Goal: Information Seeking & Learning: Learn about a topic

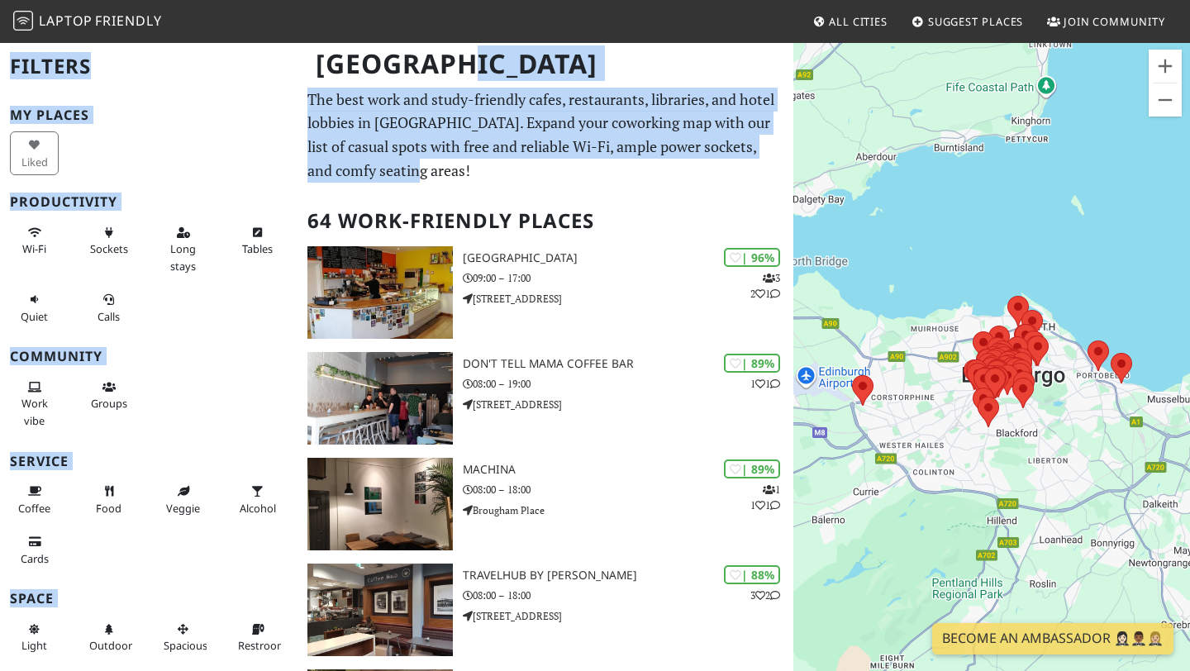
drag, startPoint x: 449, startPoint y: 165, endPoint x: 312, endPoint y: 102, distance: 151.2
click at [312, 102] on div "[GEOGRAPHIC_DATA]" at bounding box center [595, 73] width 1190 height 65
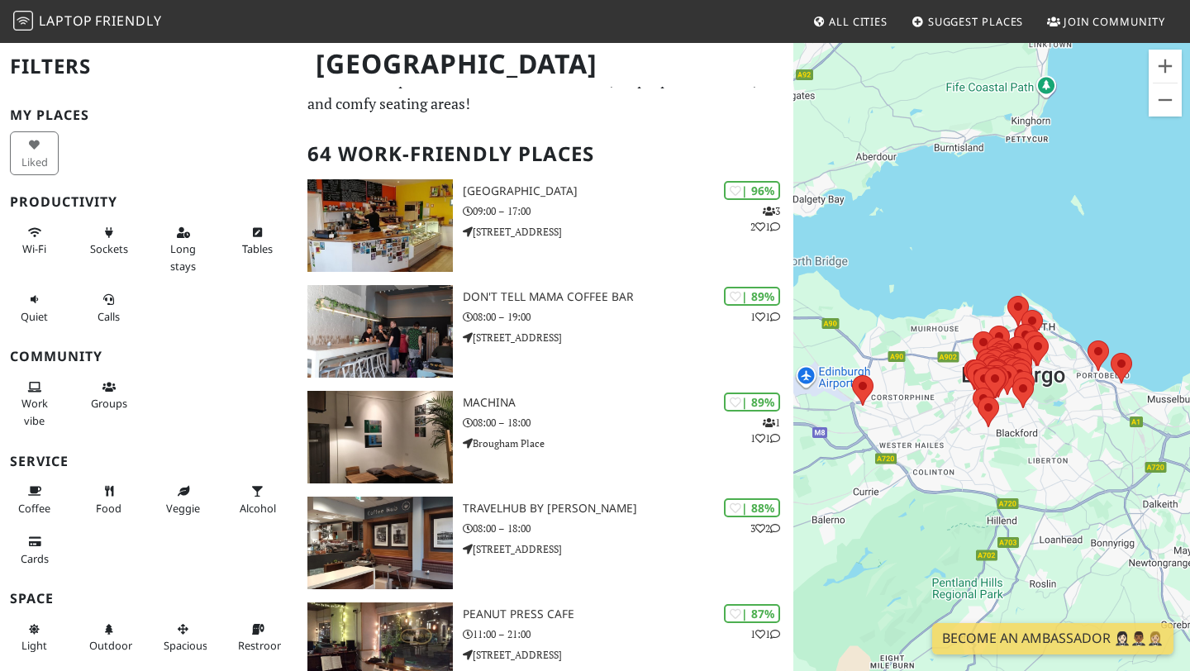
scroll to position [69, 0]
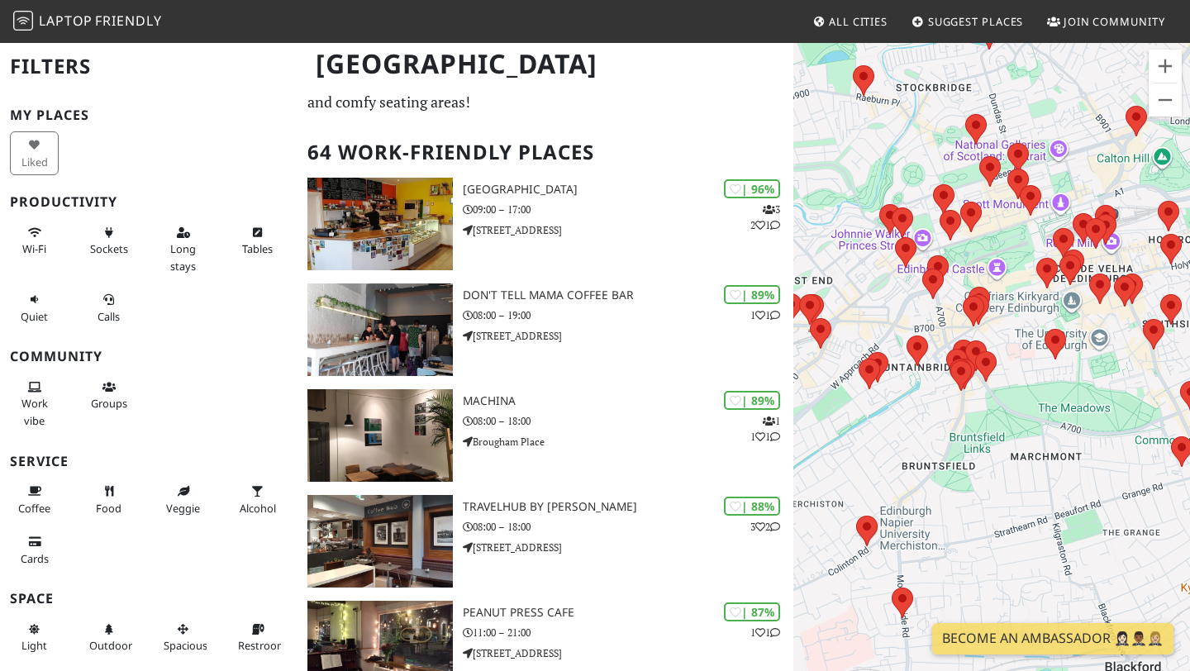
drag, startPoint x: 1008, startPoint y: 395, endPoint x: 1009, endPoint y: 279, distance: 115.7
click at [1009, 279] on div "Para iniciar o trajeto, pressione as teclas de seta." at bounding box center [991, 376] width 397 height 671
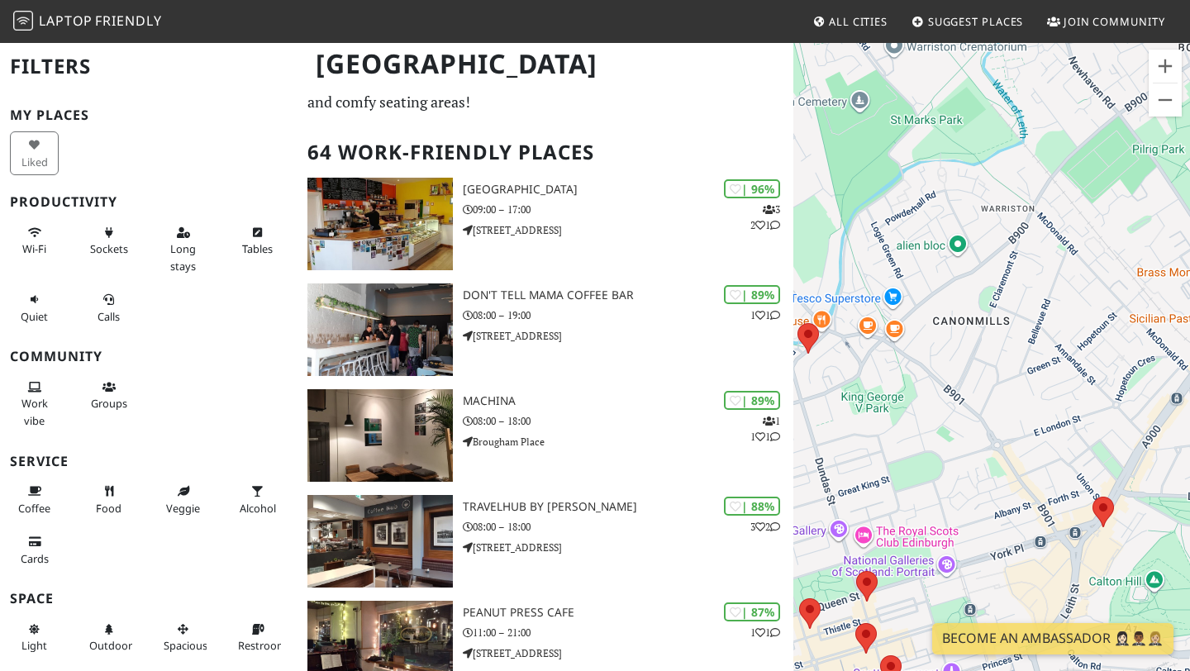
drag, startPoint x: 959, startPoint y: 391, endPoint x: 983, endPoint y: 77, distance: 314.9
click at [984, 77] on div "Para iniciar o trajeto, pressione as teclas de seta." at bounding box center [991, 376] width 397 height 671
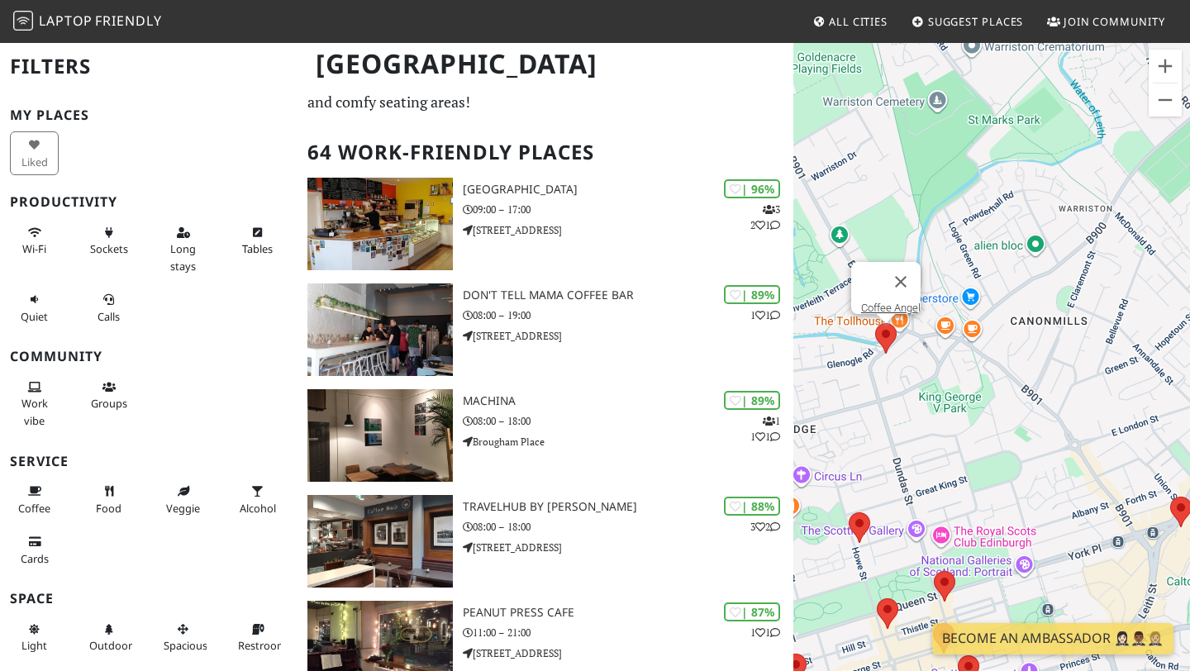
click at [875, 323] on area at bounding box center [875, 323] width 0 height 0
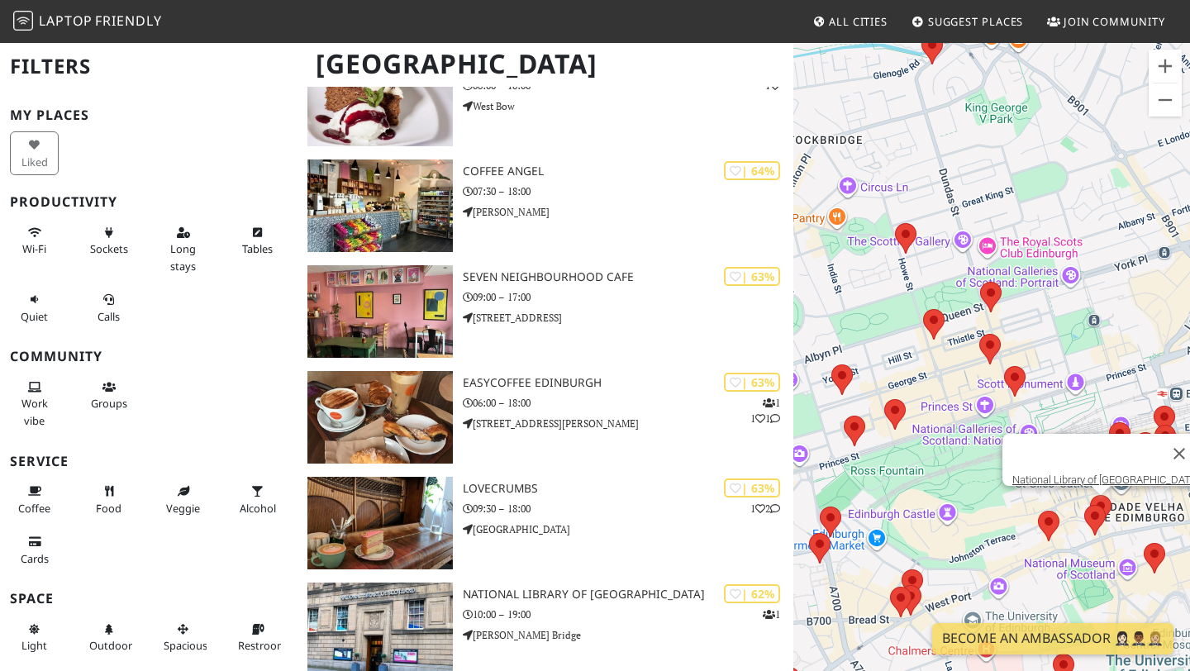
scroll to position [2825, 0]
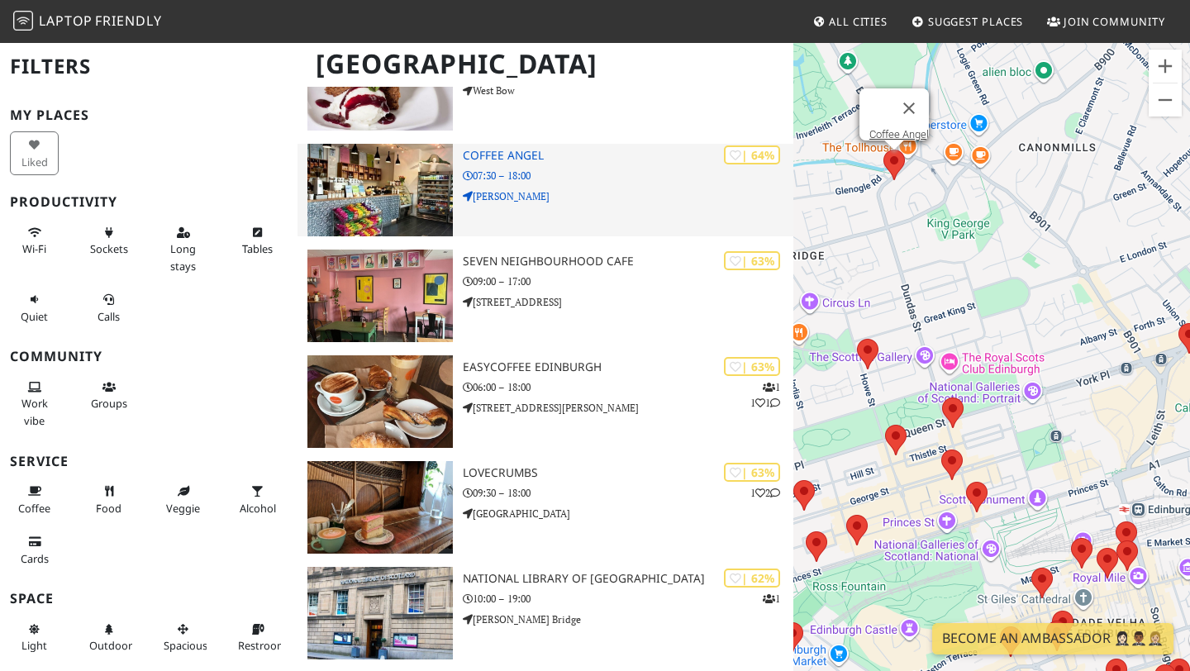
click at [581, 198] on p "[PERSON_NAME]" at bounding box center [628, 196] width 331 height 16
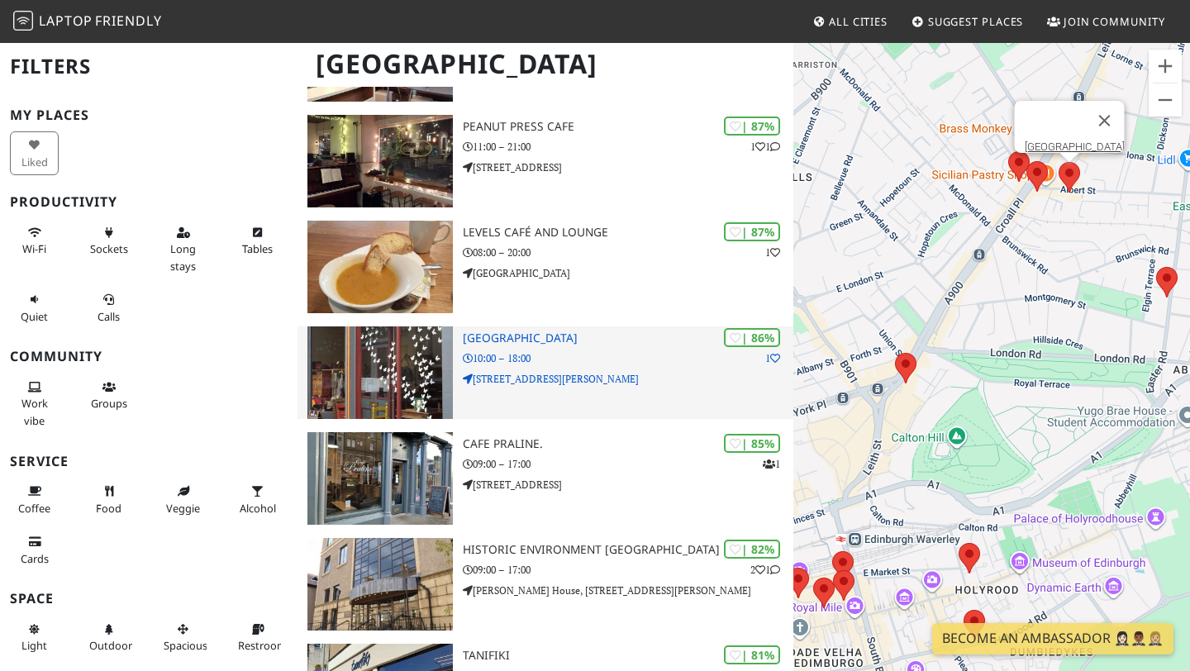
scroll to position [564, 0]
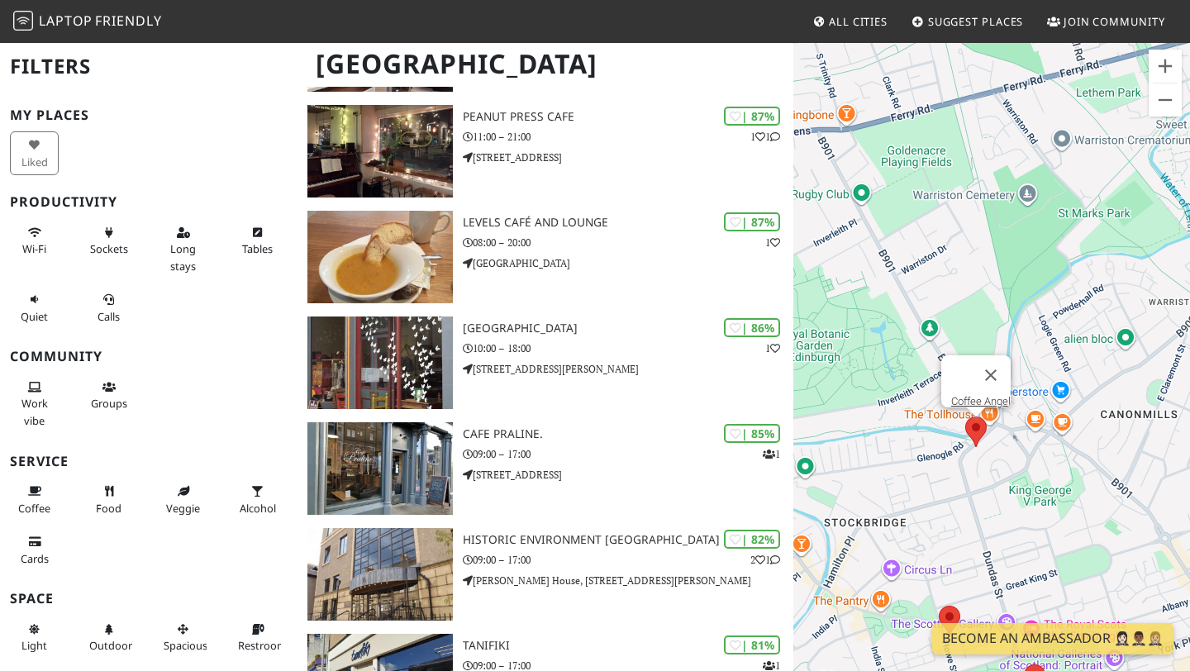
drag, startPoint x: 838, startPoint y: 397, endPoint x: 973, endPoint y: 494, distance: 166.5
click at [974, 494] on div "Para iniciar o trajeto, pressione as teclas de seta. Coffee Angel" at bounding box center [991, 376] width 397 height 671
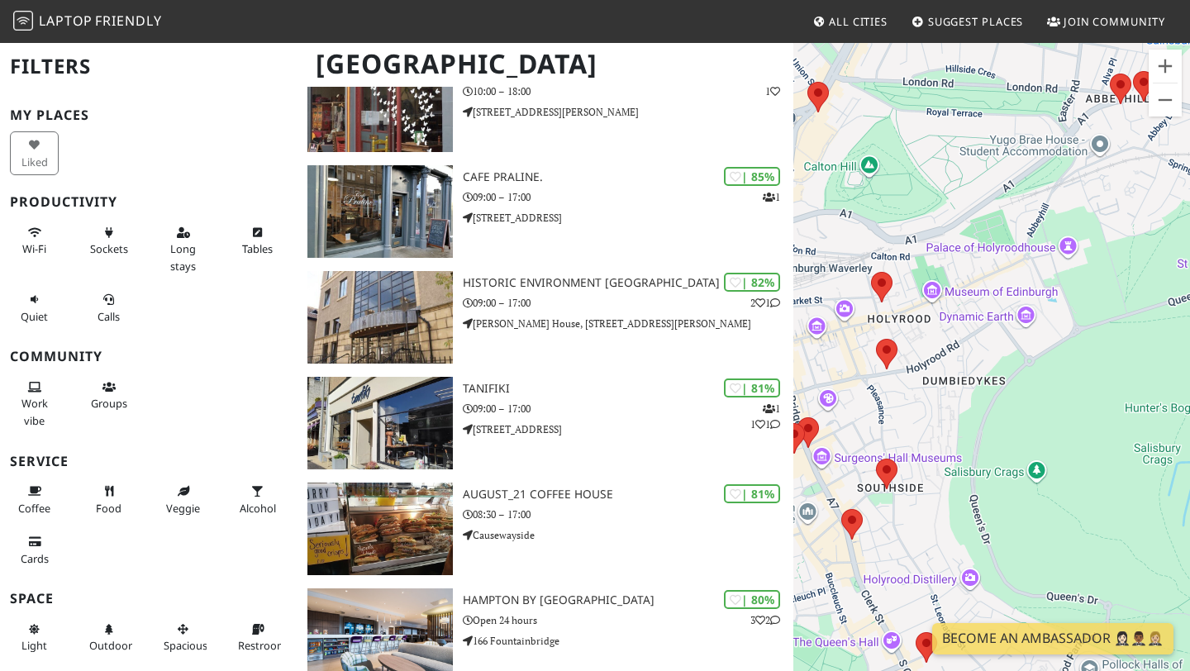
scroll to position [829, 0]
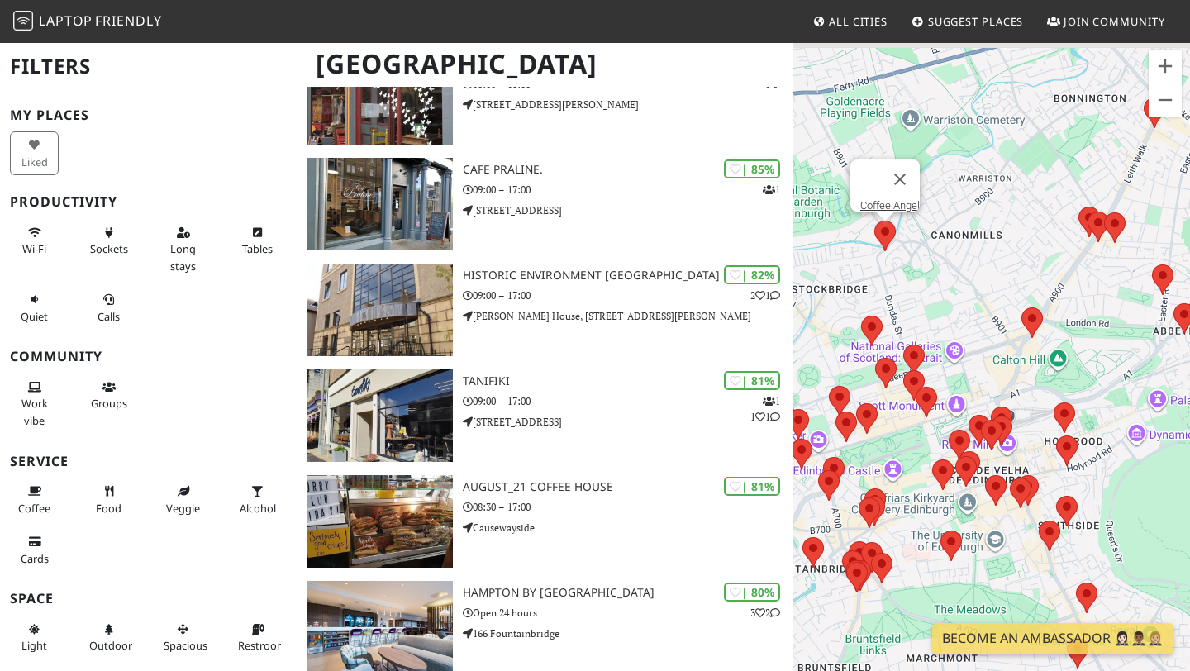
drag, startPoint x: 1028, startPoint y: 377, endPoint x: 1128, endPoint y: 464, distance: 132.9
click at [1130, 464] on div "Para iniciar o trajeto, pressione as teclas de seta. Coffee Angel" at bounding box center [991, 376] width 397 height 671
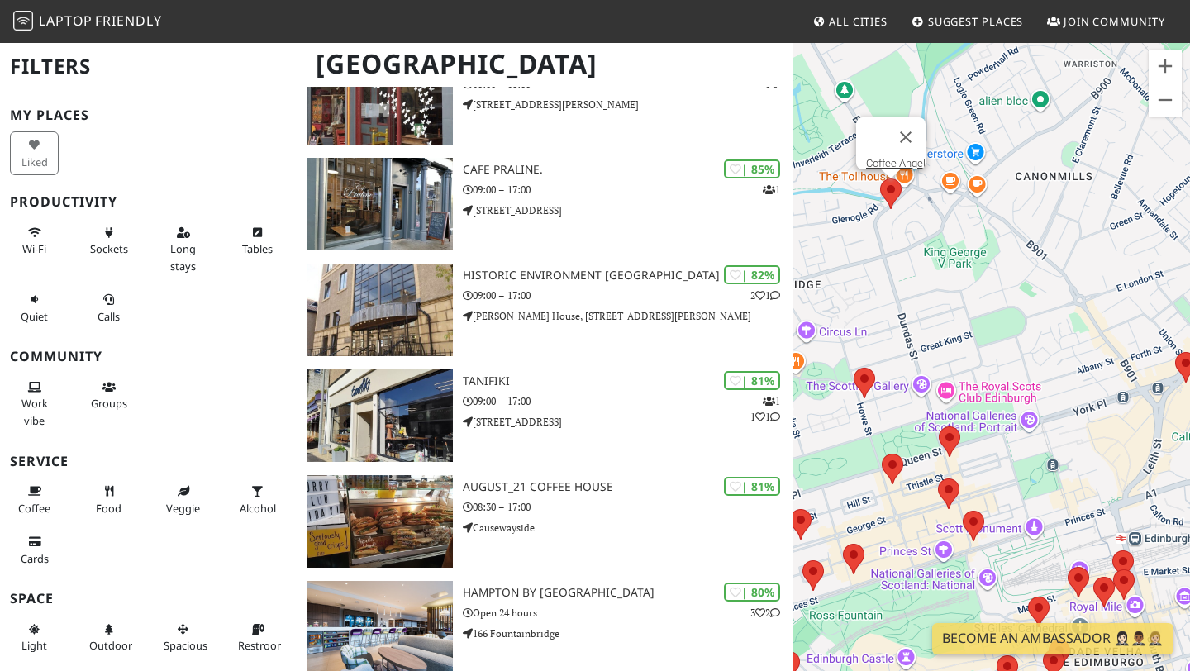
drag, startPoint x: 894, startPoint y: 251, endPoint x: 955, endPoint y: 300, distance: 78.2
click at [955, 300] on div "Para iniciar o trajeto, pressione as teclas de seta. Coffee Angel" at bounding box center [991, 376] width 397 height 671
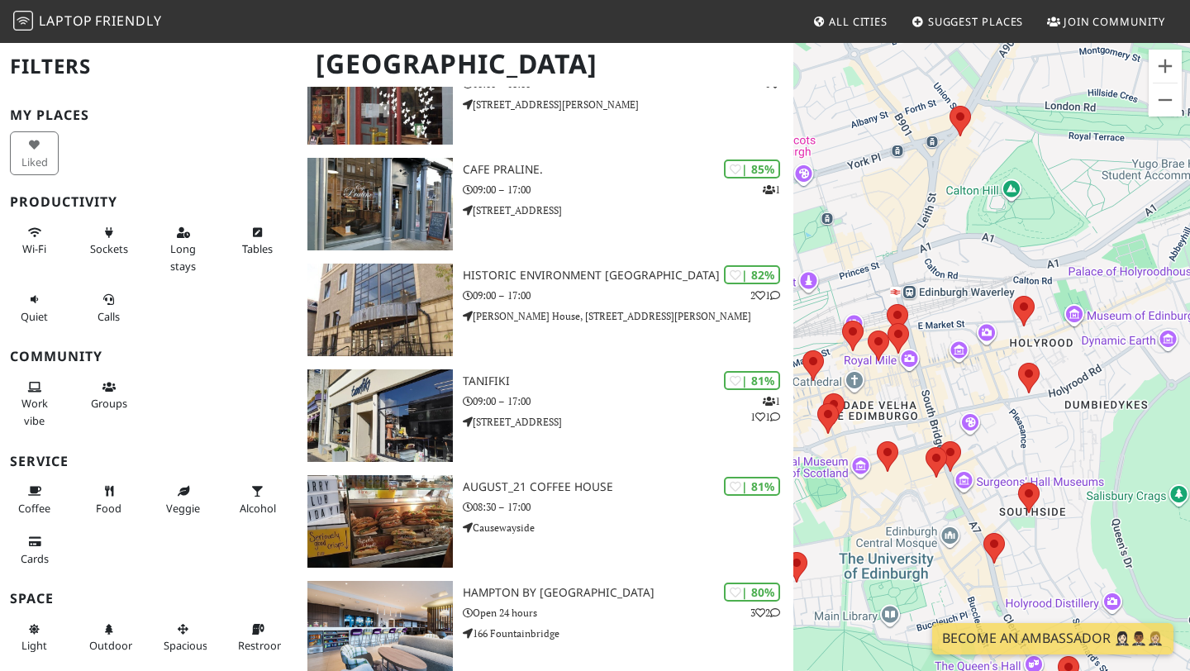
drag, startPoint x: 974, startPoint y: 206, endPoint x: 988, endPoint y: 233, distance: 30.3
click at [988, 233] on div "Para iniciar o trajeto, pressione as teclas de seta. Coffee Angel" at bounding box center [991, 376] width 397 height 671
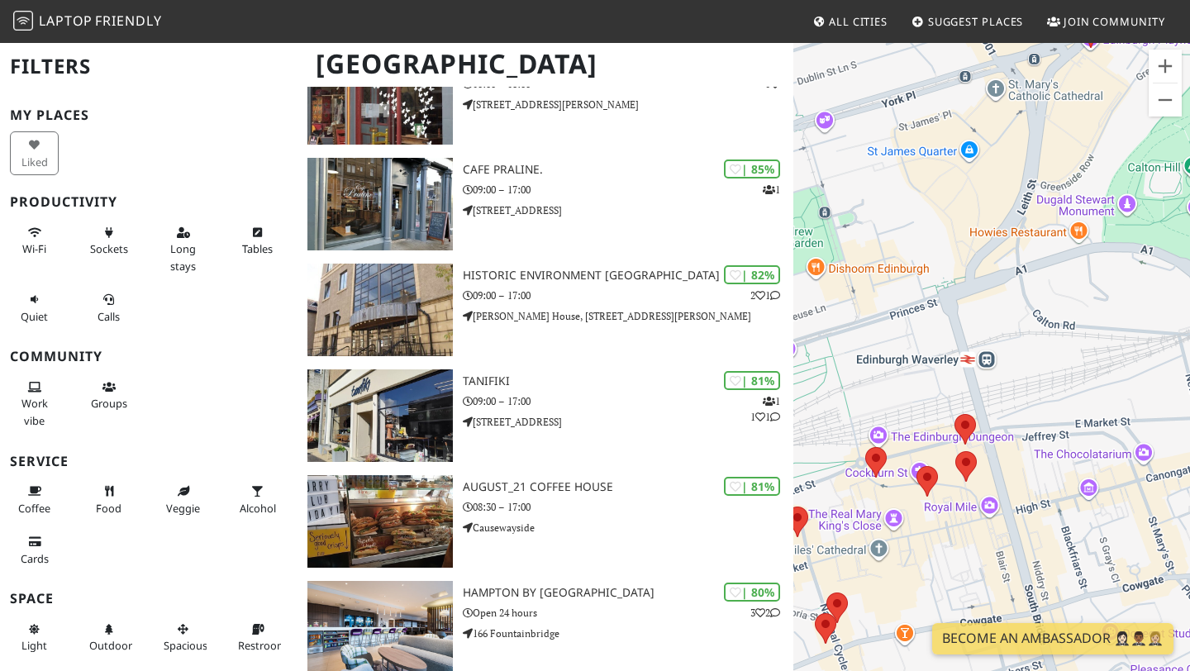
drag, startPoint x: 918, startPoint y: 281, endPoint x: 1076, endPoint y: 284, distance: 157.9
click at [1076, 285] on div "Para iniciar o trajeto, pressione as teclas de seta. Coffee Angel" at bounding box center [991, 376] width 397 height 671
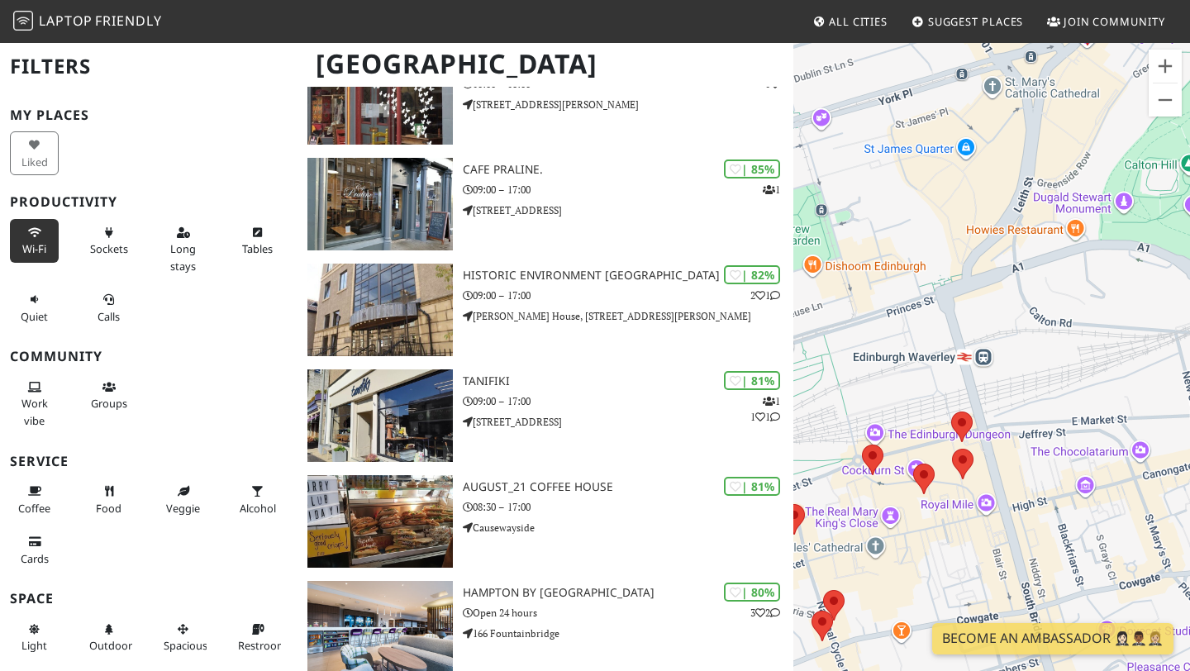
click at [35, 237] on button "Wi-Fi" at bounding box center [34, 241] width 49 height 44
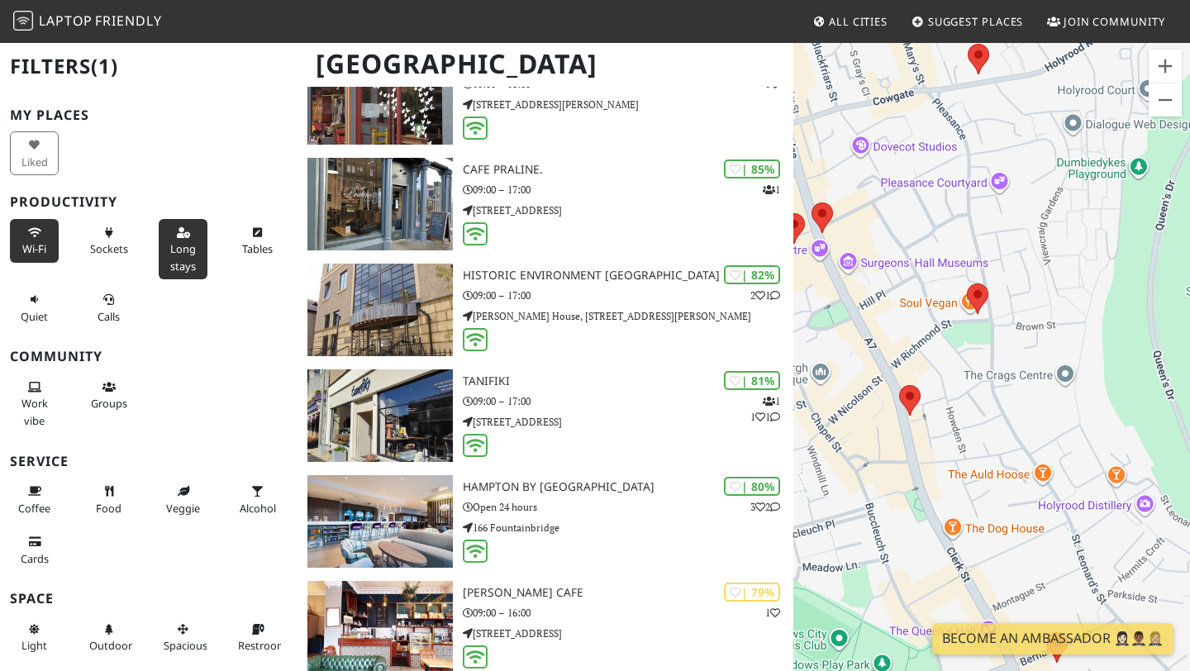
click at [166, 245] on button "Long stays" at bounding box center [183, 249] width 49 height 60
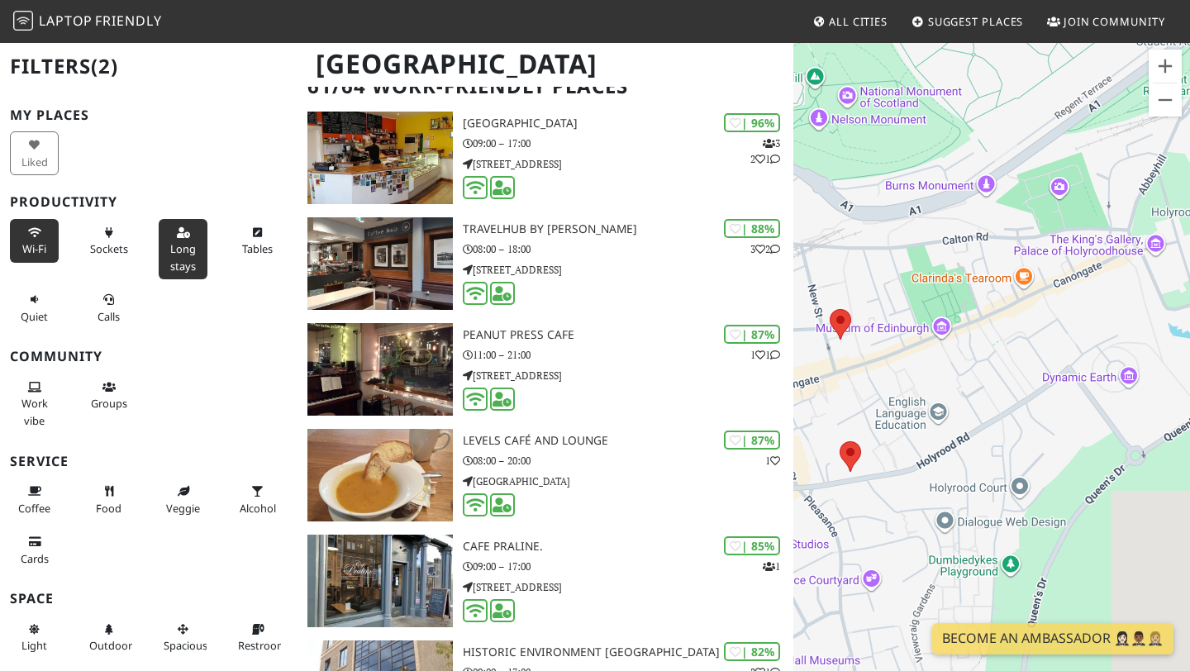
scroll to position [0, 0]
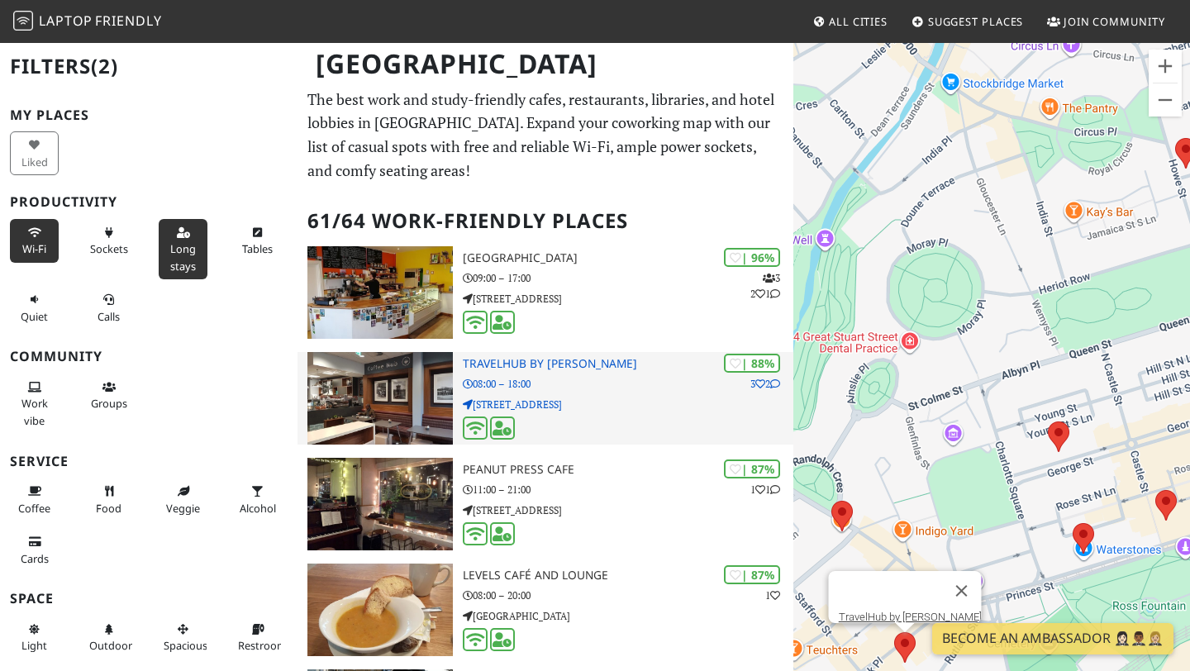
click at [554, 379] on p "08:00 – 18:00" at bounding box center [628, 384] width 331 height 16
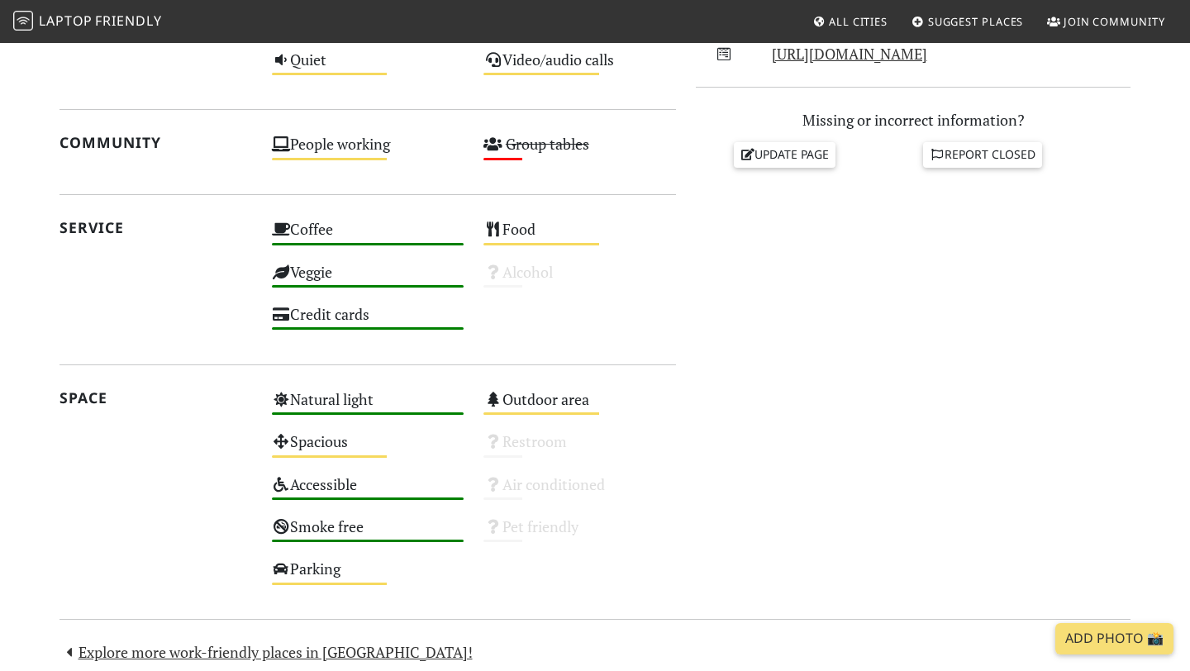
scroll to position [736, 0]
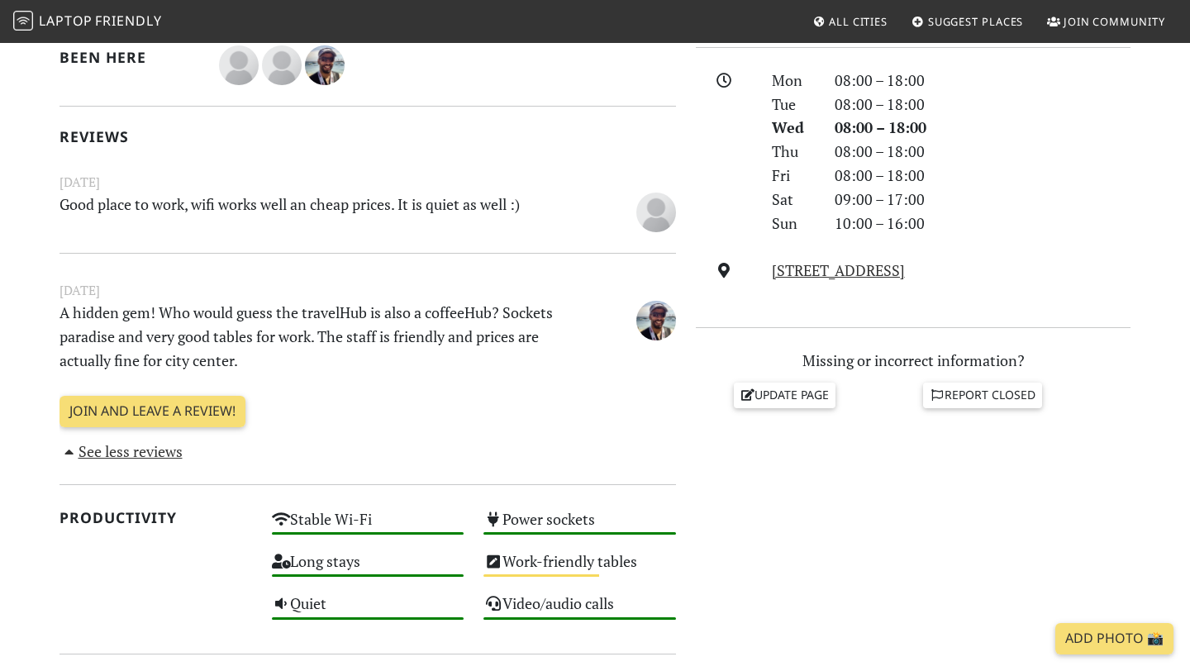
scroll to position [459, 0]
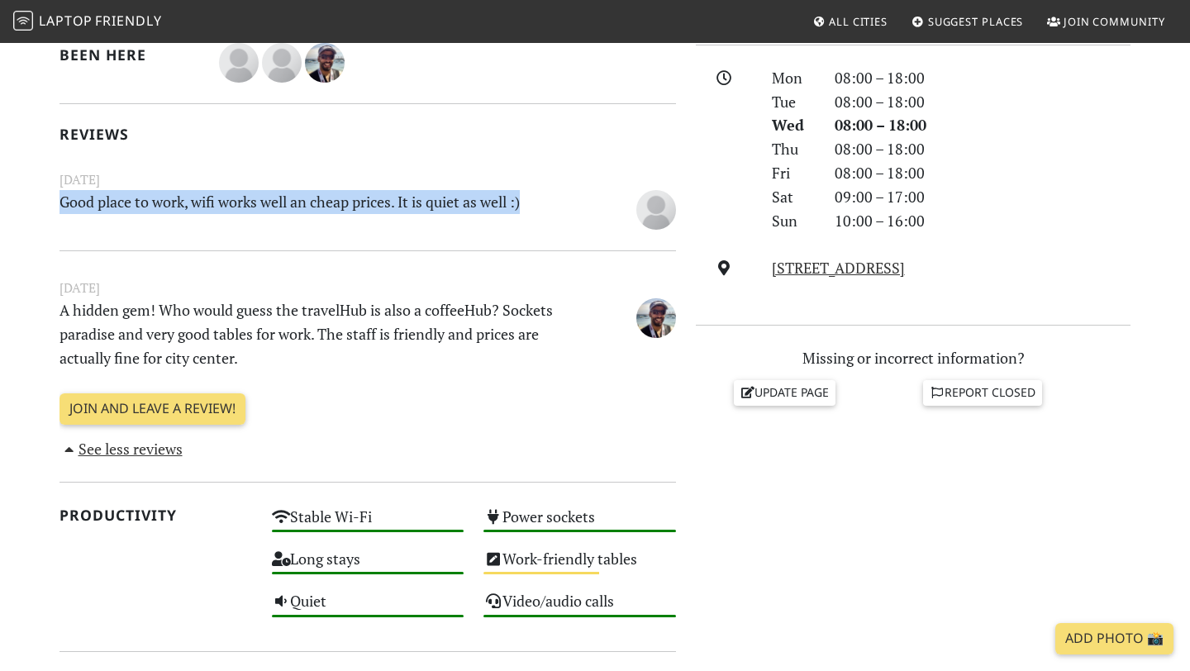
drag, startPoint x: 539, startPoint y: 207, endPoint x: 60, endPoint y: 212, distance: 478.5
click at [60, 212] on p "Good place to work, wifi works well an cheap prices. It is quiet as well :)" at bounding box center [315, 208] width 531 height 37
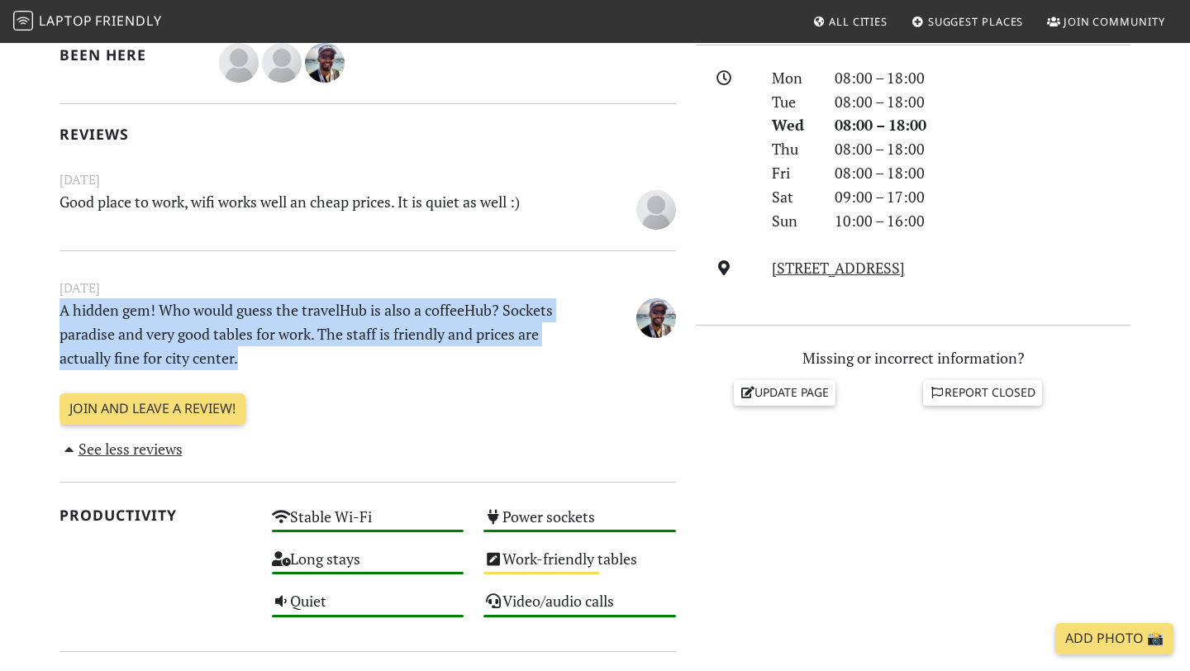
drag, startPoint x: 253, startPoint y: 369, endPoint x: 41, endPoint y: 308, distance: 220.0
click at [41, 308] on section "Today Visits: 1 Vibes: 0 📸 Been here Reviews September 21, 2022 Good place to w…" at bounding box center [595, 576] width 1190 height 1301
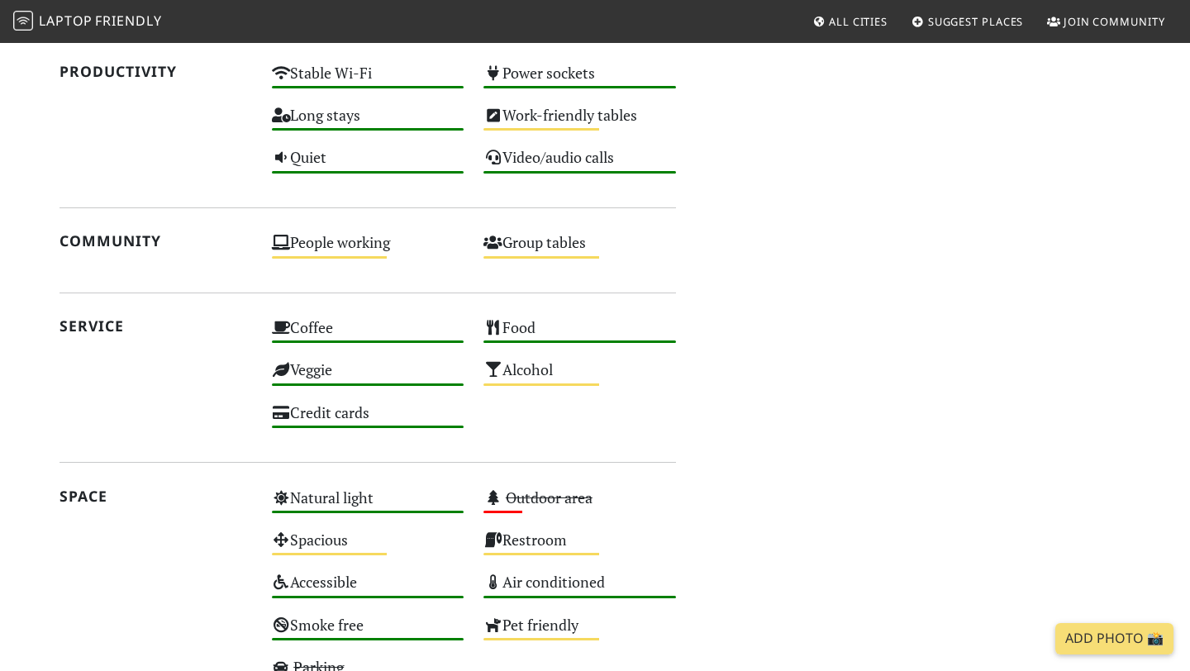
scroll to position [1170, 0]
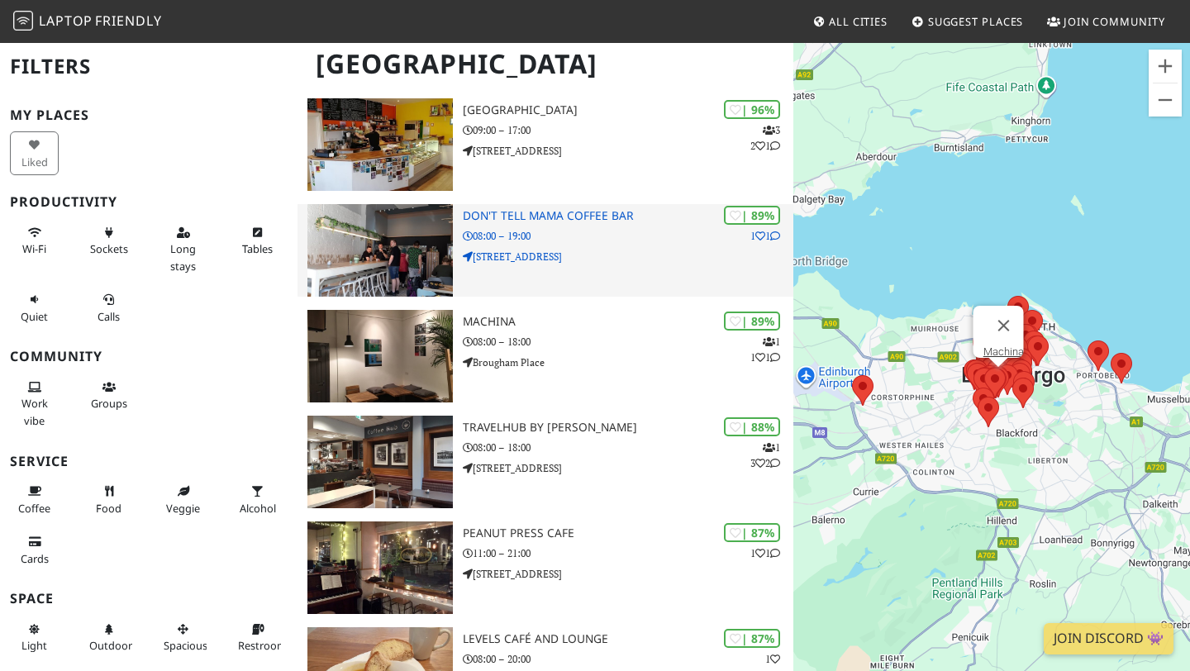
scroll to position [151, 0]
